Goal: Information Seeking & Learning: Find specific fact

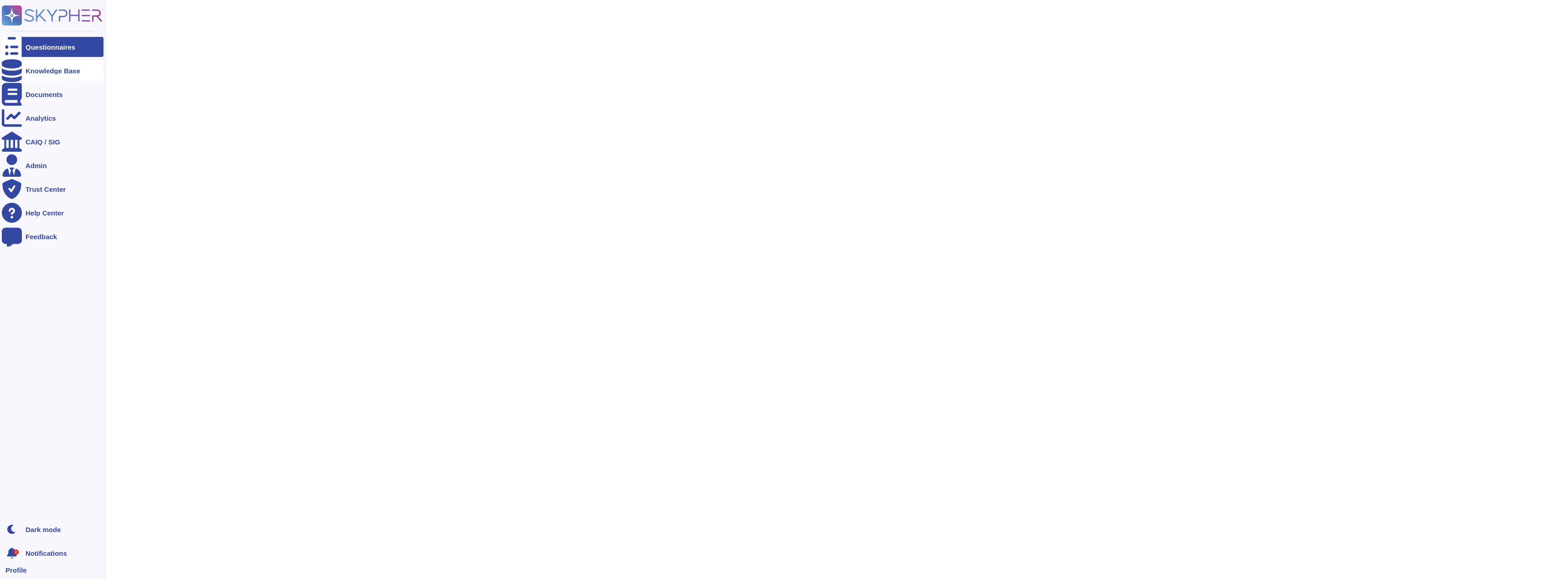
click at [16, 68] on icon at bounding box center [12, 71] width 20 height 23
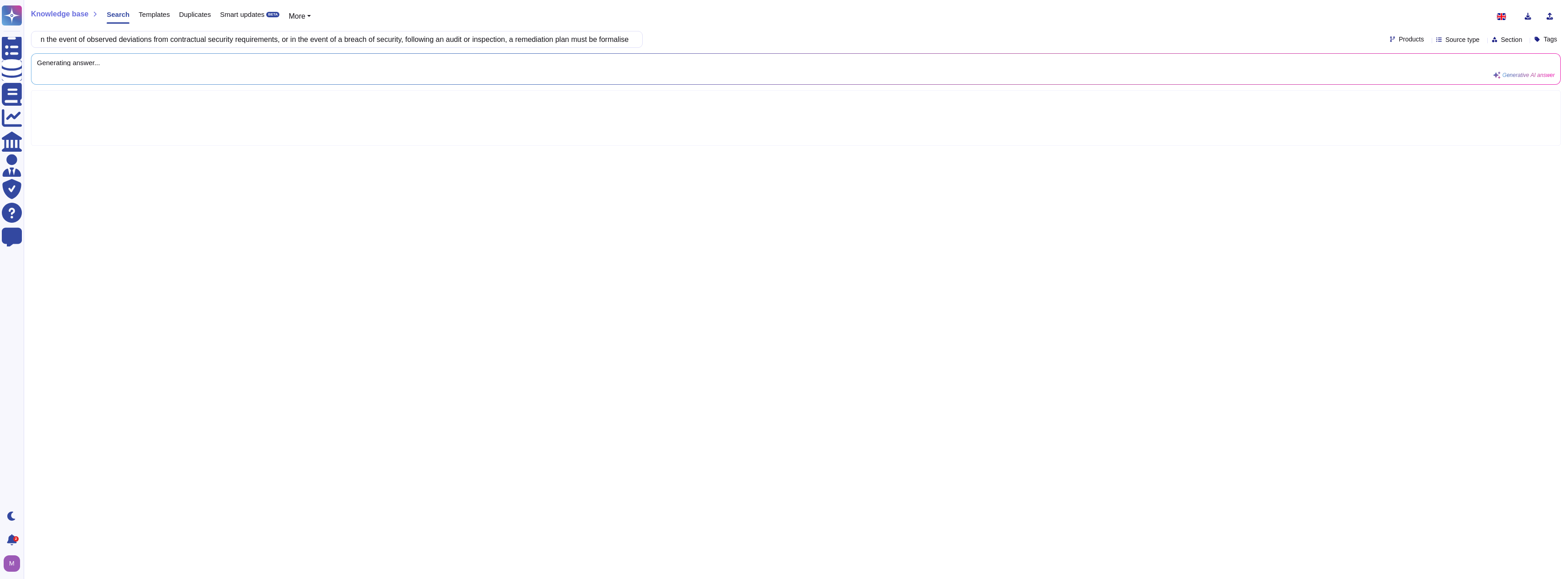
scroll to position [0, 695]
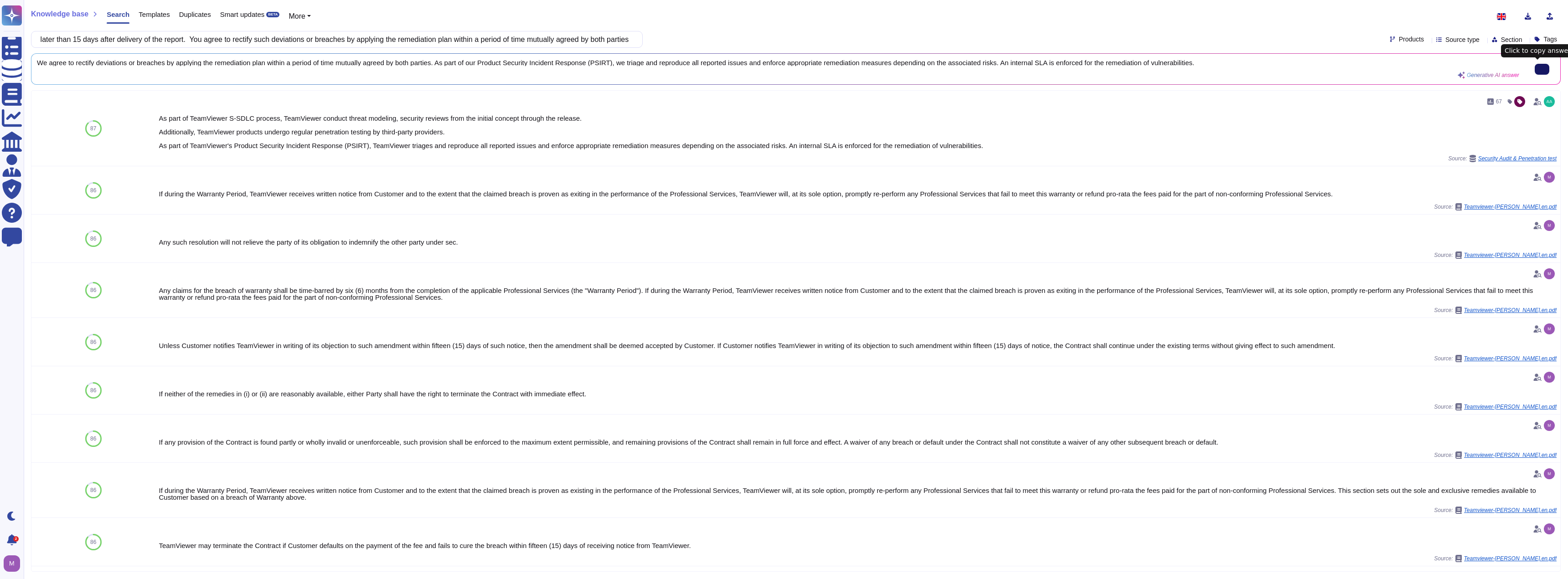
click at [327, 49] on div "Knowledge base Search Templates Duplicates Smart updates BETA More n the event …" at bounding box center [796, 289] width 1544 height 579
click at [329, 37] on input "n the event of observed deviations from contractual security requirements, or i…" at bounding box center [335, 39] width 597 height 16
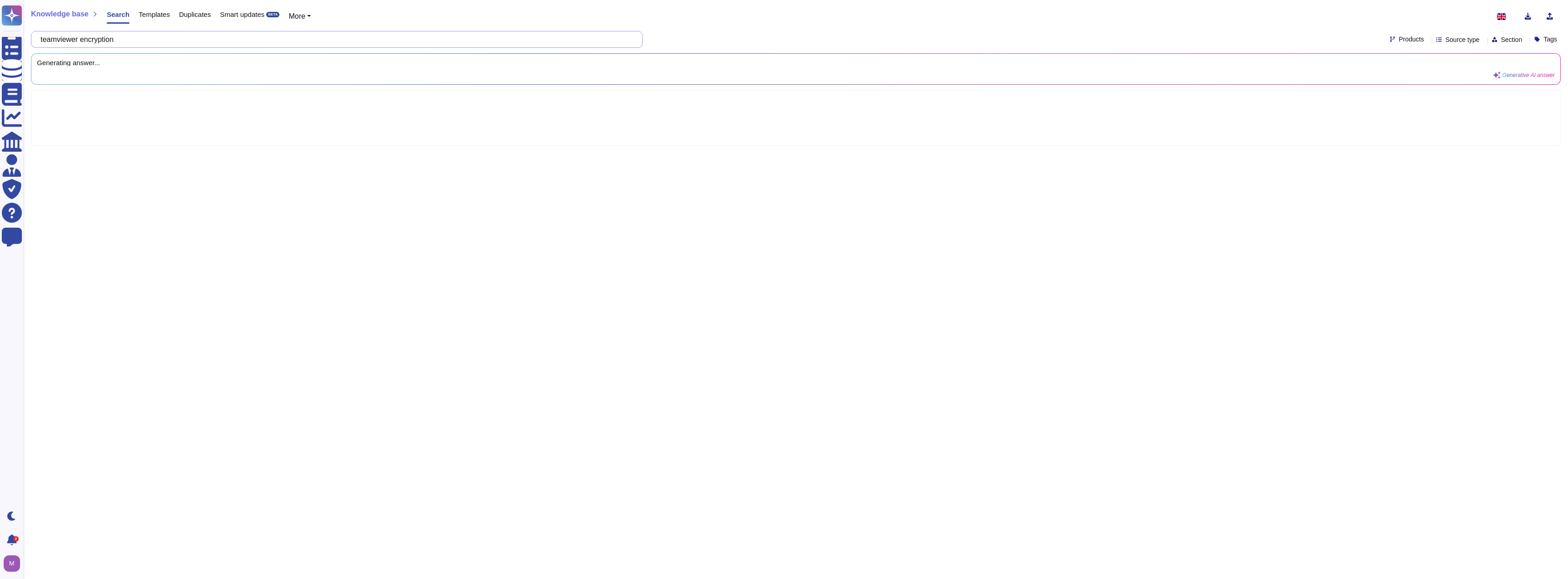
type input "teamviewer encryption"
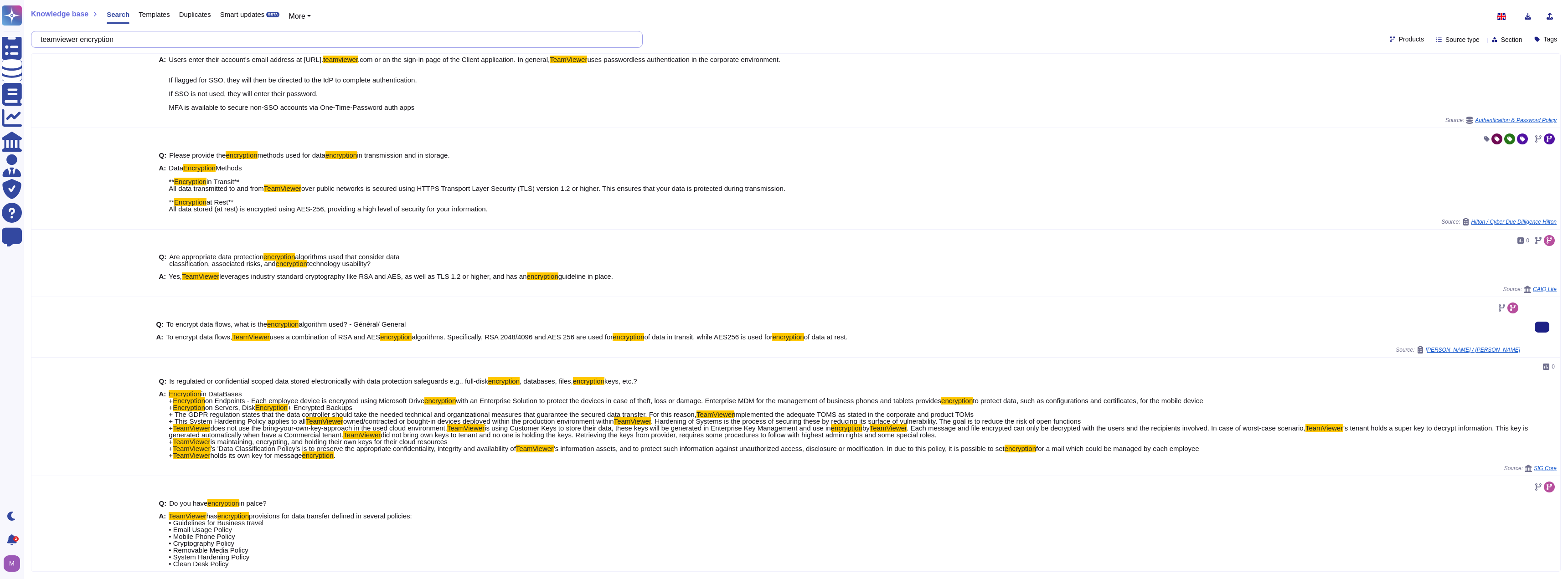
scroll to position [253, 0]
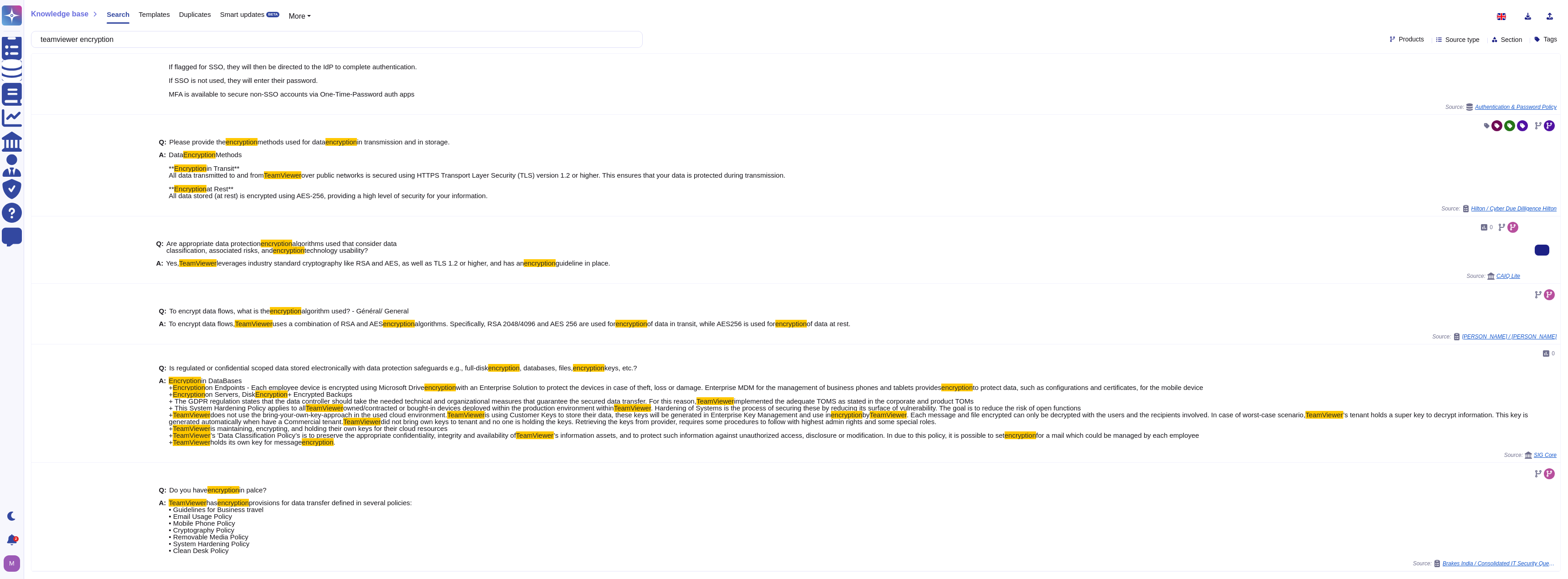
drag, startPoint x: 606, startPoint y: 259, endPoint x: 178, endPoint y: 255, distance: 428.0
click at [176, 259] on div "A: Yes, TeamViewer leverages industry standard cryptography like RSA and AES, a…" at bounding box center [837, 263] width 1364 height 7
copy span "TeamViewer leverages industry standard cryptography like RSA and AES, as well a…"
